Goal: Information Seeking & Learning: Learn about a topic

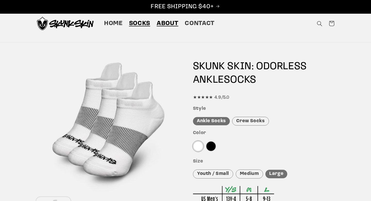
click at [159, 27] on span "About" at bounding box center [168, 24] width 22 height 8
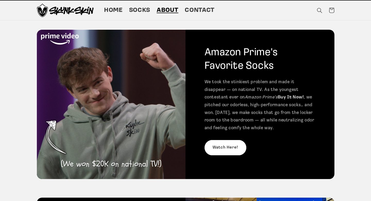
scroll to position [15, 0]
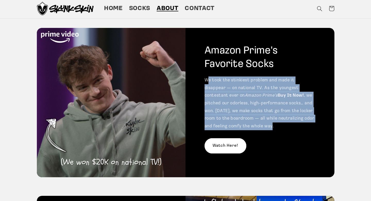
drag, startPoint x: 210, startPoint y: 80, endPoint x: 250, endPoint y: 123, distance: 58.9
click at [250, 123] on p "We took the stinkiest problem and made it disappear — on national TV. As the yo…" at bounding box center [260, 102] width 111 height 53
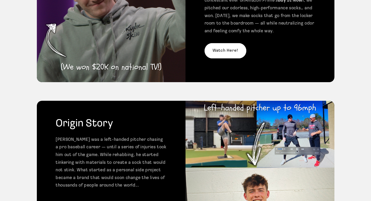
scroll to position [183, 0]
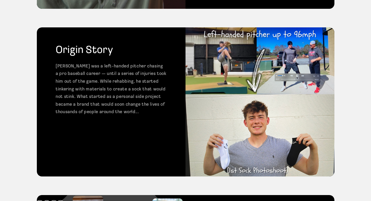
drag, startPoint x: 142, startPoint y: 58, endPoint x: 150, endPoint y: 113, distance: 55.5
click at [150, 113] on div "Origin Story Matt was a left-handed pitcher chasing a pro baseball career — unt…" at bounding box center [111, 101] width 149 height 149
click at [150, 113] on p "Matt was a left-handed pitcher chasing a pro baseball career — until a series o…" at bounding box center [111, 88] width 111 height 53
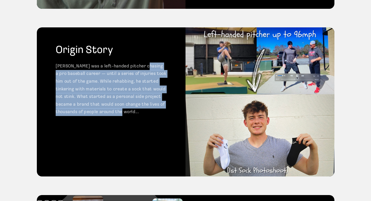
drag, startPoint x: 150, startPoint y: 113, endPoint x: 143, endPoint y: 67, distance: 46.9
click at [143, 67] on p "Matt was a left-handed pitcher chasing a pro baseball career — until a series o…" at bounding box center [111, 88] width 111 height 53
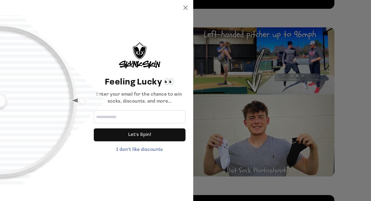
click at [143, 67] on div "Feeling Lucky 👀 Enter your email for the chance to win socks, discounts, and mo…" at bounding box center [140, 97] width 92 height 111
click at [185, 9] on icon at bounding box center [186, 8] width 4 height 4
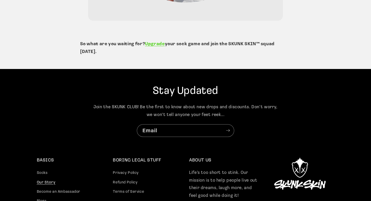
scroll to position [1318, 0]
